Goal: Download file/media

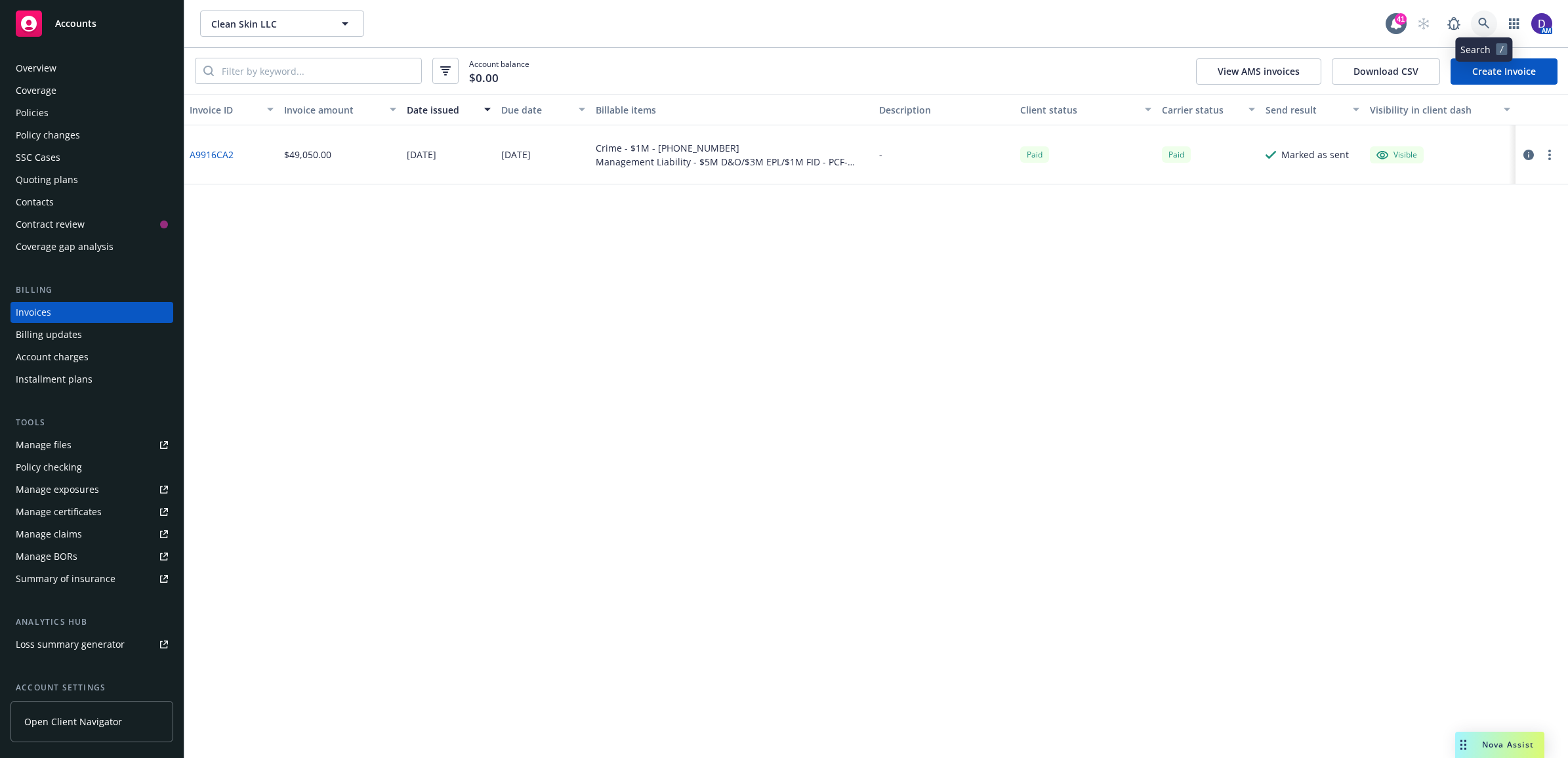
click at [1483, 19] on icon at bounding box center [1484, 24] width 11 height 11
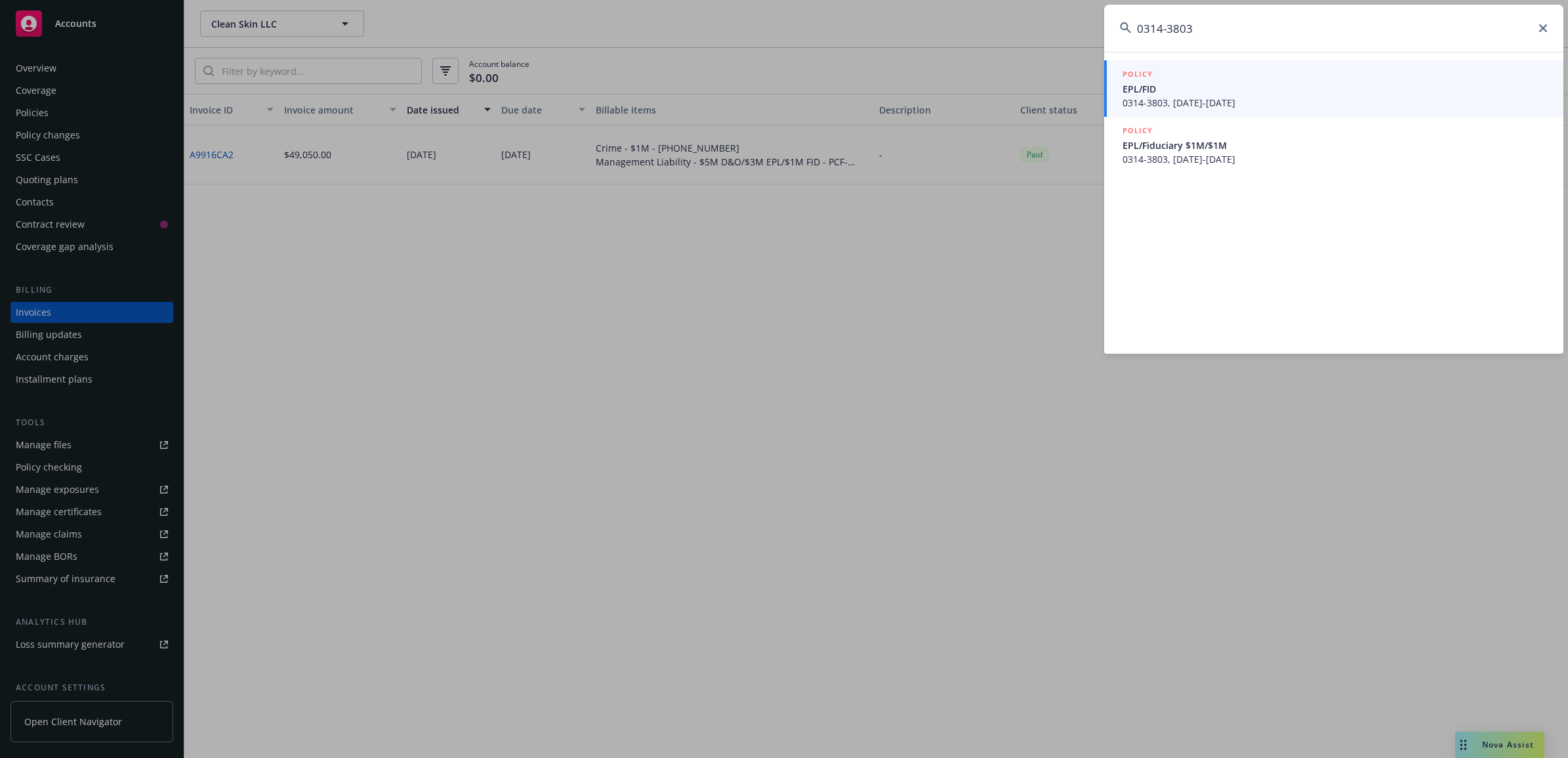
type input "0314-3803"
click at [1250, 93] on span "EPL/FID" at bounding box center [1335, 88] width 425 height 14
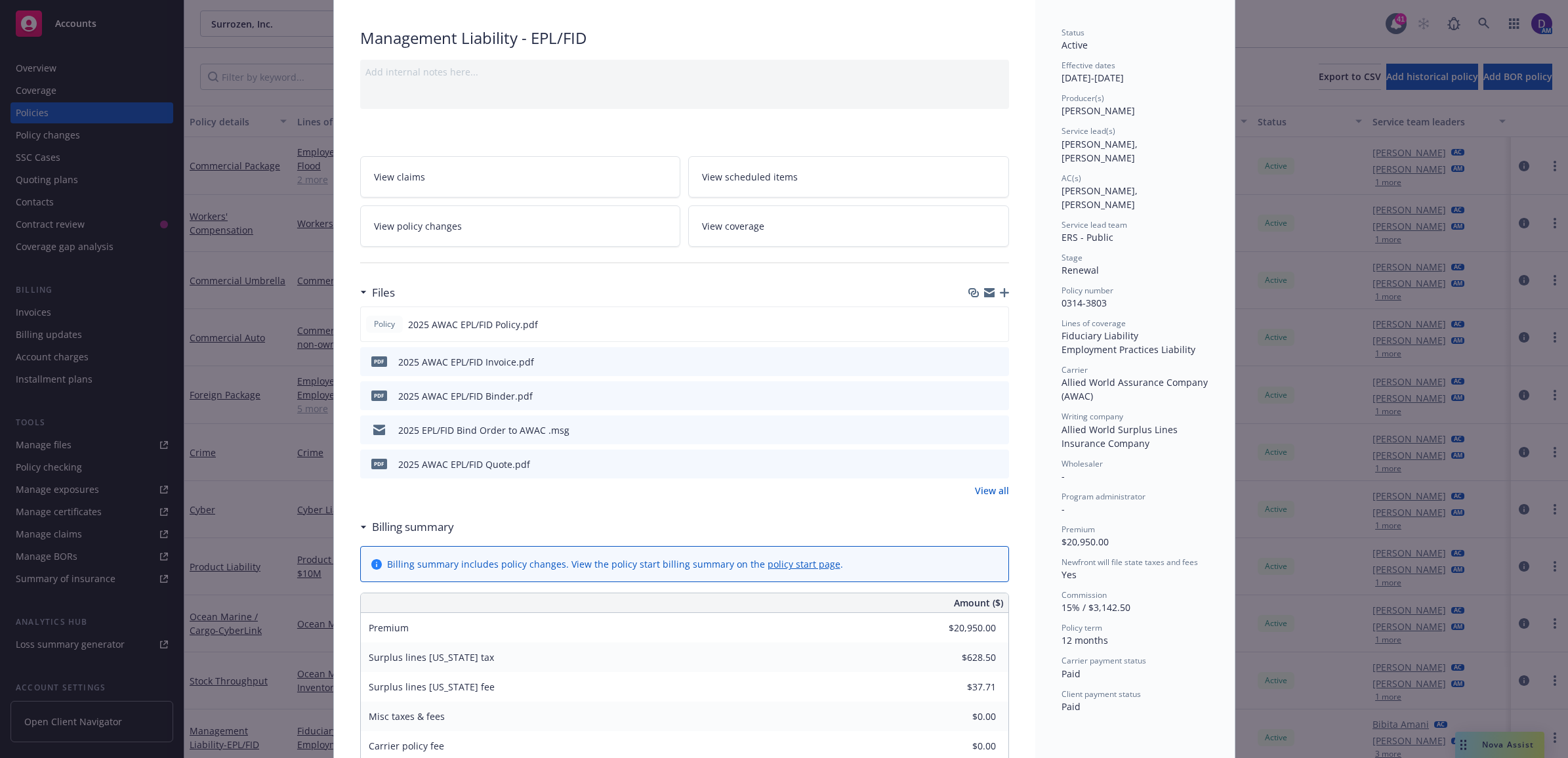
scroll to position [82, 0]
click at [969, 325] on icon "download file" at bounding box center [974, 322] width 11 height 11
click at [975, 487] on link "View all" at bounding box center [992, 489] width 34 height 14
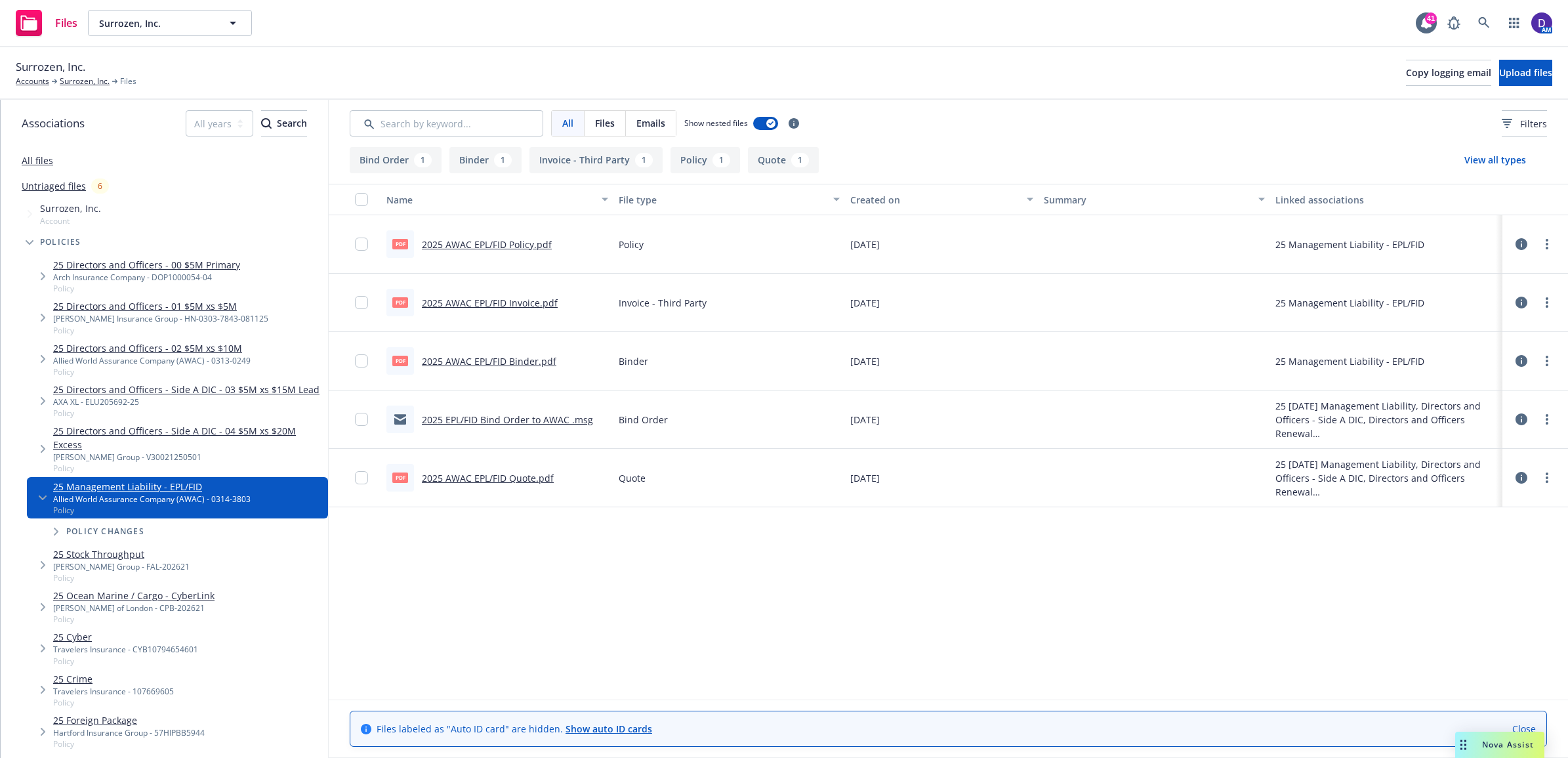
click at [465, 299] on link "2025 AWAC EPL/FID Invoice.pdf" at bounding box center [489, 303] width 135 height 12
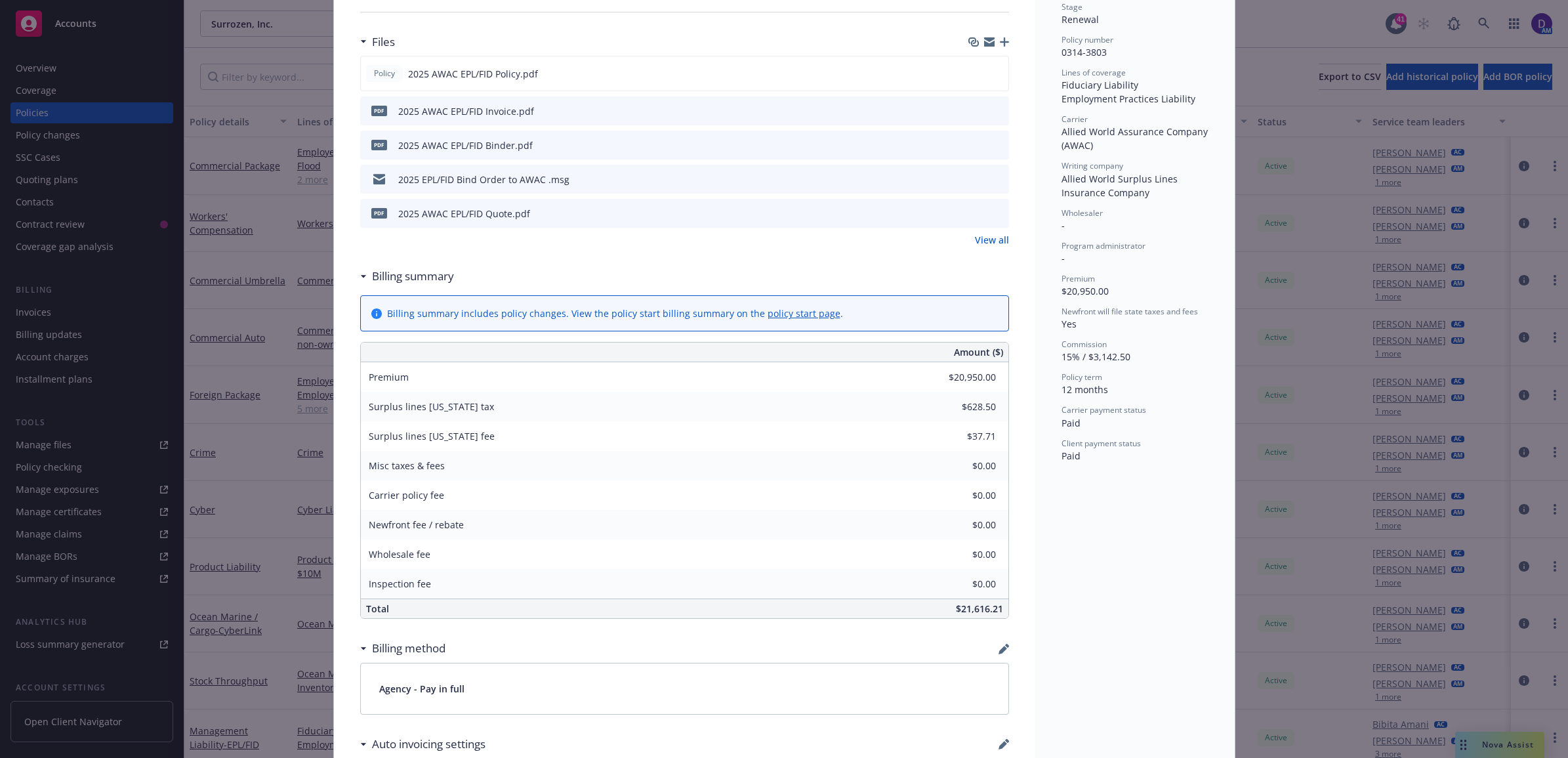
scroll to position [246, 0]
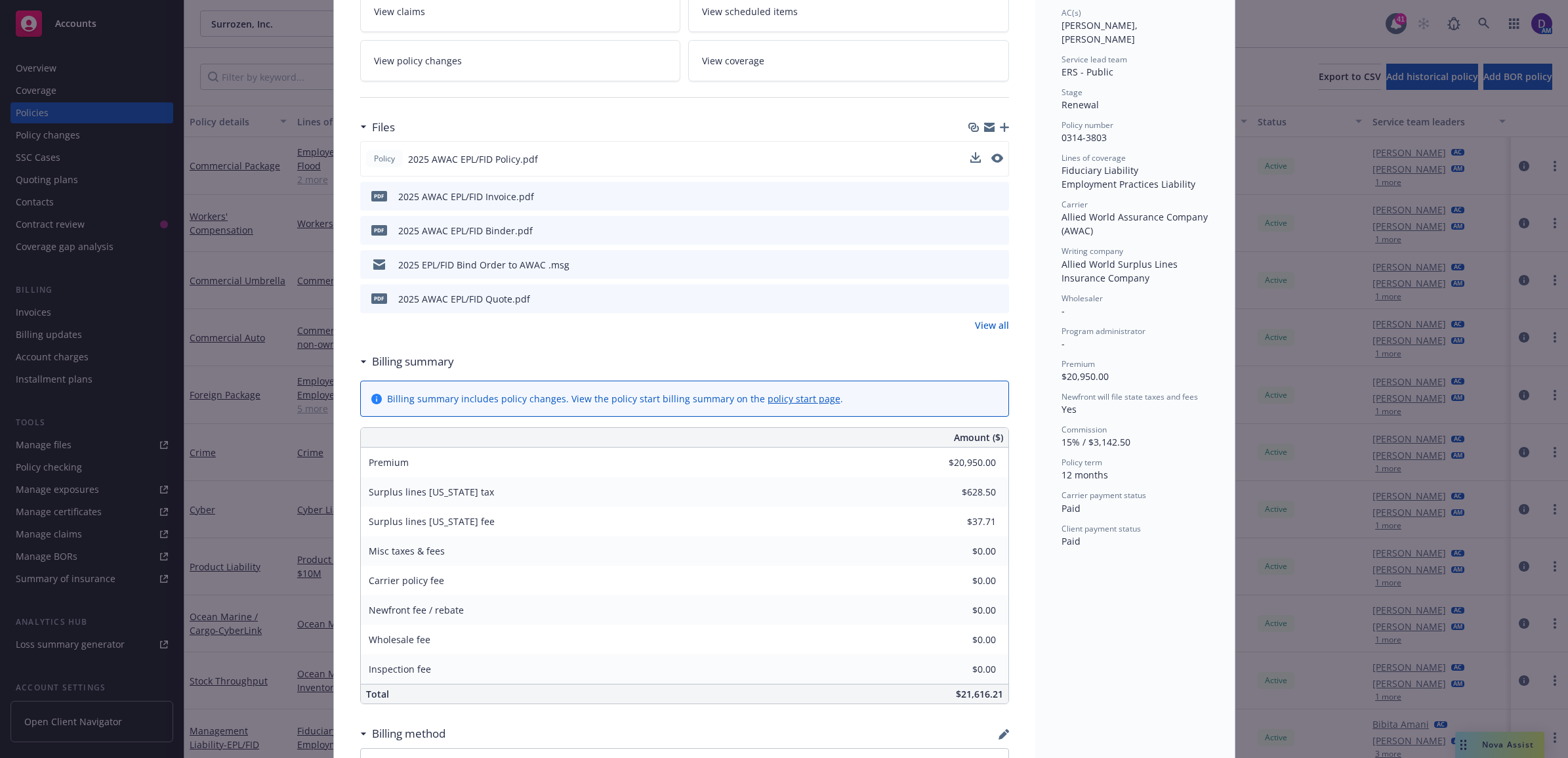
click at [991, 163] on button at bounding box center [997, 159] width 12 height 14
click at [990, 156] on icon "preview file" at bounding box center [995, 157] width 12 height 9
